Goal: Communication & Community: Answer question/provide support

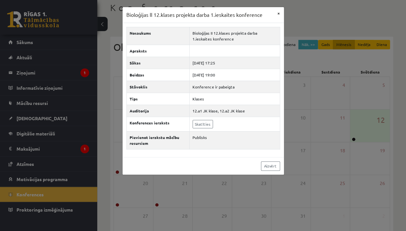
scroll to position [36, 0]
click at [280, 13] on button "×" at bounding box center [278, 13] width 10 height 12
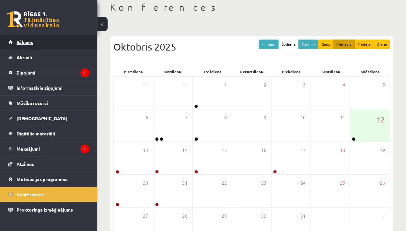
click at [28, 41] on span "Sākums" at bounding box center [25, 42] width 17 height 6
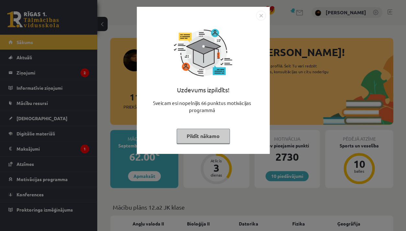
click at [154, 171] on div "Uzdevums izpildīts! Sveicam esi nopelnījis 66 punktus motivācijas programmā Pil…" at bounding box center [203, 115] width 406 height 231
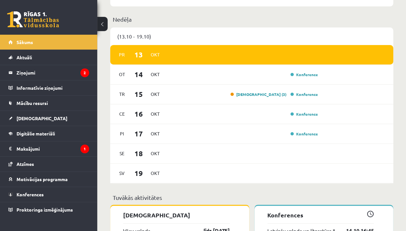
scroll to position [442, 0]
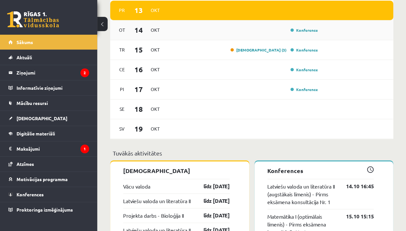
click at [281, 27] on div "Konference" at bounding box center [243, 30] width 153 height 7
click at [300, 28] on link "Konference" at bounding box center [303, 30] width 27 height 5
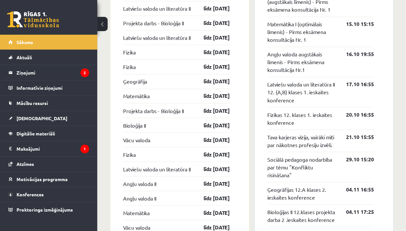
scroll to position [697, 0]
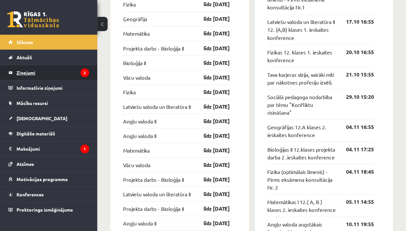
click at [54, 73] on legend "Ziņojumi 2" at bounding box center [53, 72] width 73 height 15
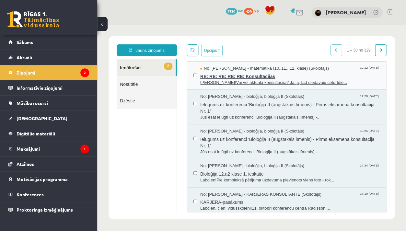
click at [310, 70] on span "No: Laima Tukāne - Grosa - matemātika (10.,11., 12. klase) (Skolotājs)" at bounding box center [264, 68] width 129 height 6
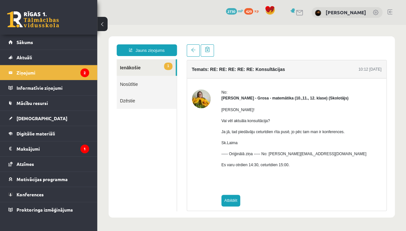
click at [230, 199] on link "Atbildēt" at bounding box center [230, 201] width 19 height 12
type input "**********"
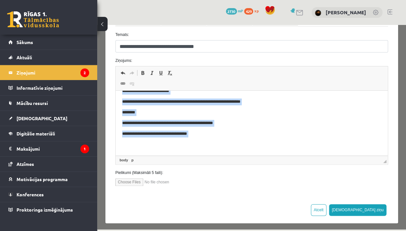
scroll to position [80, 0]
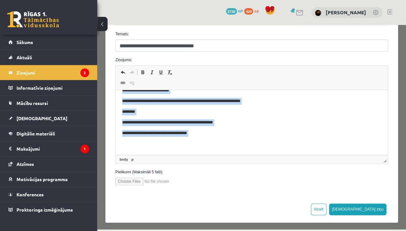
drag, startPoint x: 123, startPoint y: 108, endPoint x: 206, endPoint y: 224, distance: 143.1
click at [206, 154] on html "**********" at bounding box center [252, 101] width 272 height 106
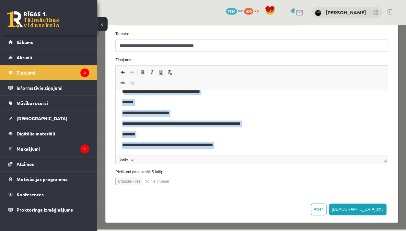
scroll to position [0, 0]
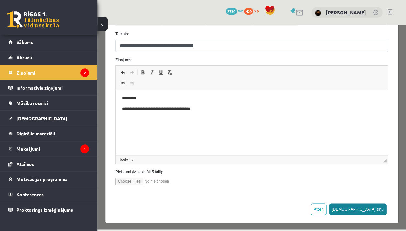
click at [377, 205] on button "Sūtīt ziņu" at bounding box center [358, 209] width 58 height 12
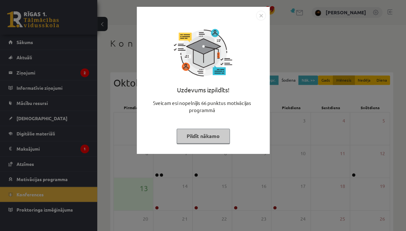
click at [220, 150] on div "Uzdevums izpildīts! Sveicam esi nopelnījis 66 punktus motivācijas programmā Pil…" at bounding box center [203, 80] width 133 height 147
click at [200, 197] on div "Uzdevums izpildīts! Sveicam esi nopelnījis 66 punktus motivācijas programmā Pil…" at bounding box center [203, 115] width 406 height 231
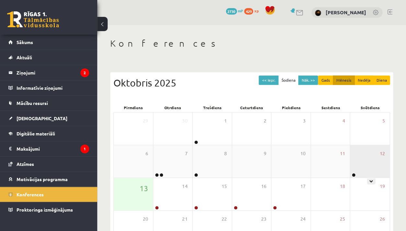
click at [359, 159] on div "12" at bounding box center [370, 161] width 40 height 32
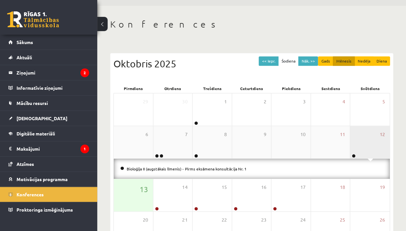
scroll to position [22, 0]
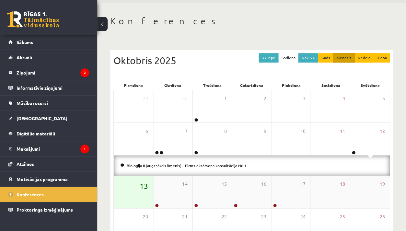
click at [141, 183] on span "13" at bounding box center [144, 185] width 8 height 11
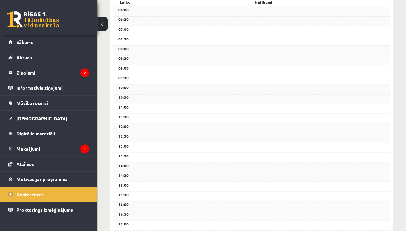
scroll to position [177, 0]
